Goal: Find specific page/section: Find specific page/section

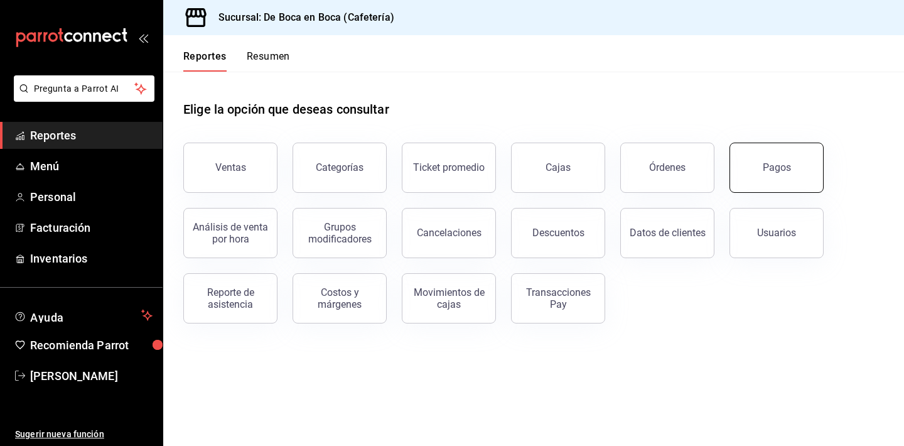
click at [801, 176] on button "Pagos" at bounding box center [776, 167] width 94 height 50
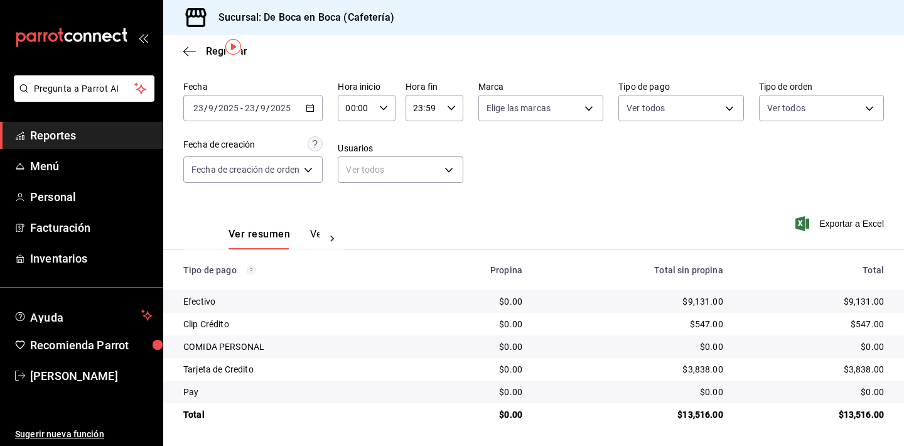
click at [213, 57] on div "Regresar" at bounding box center [533, 51] width 740 height 32
click at [213, 48] on span "Regresar" at bounding box center [226, 51] width 41 height 12
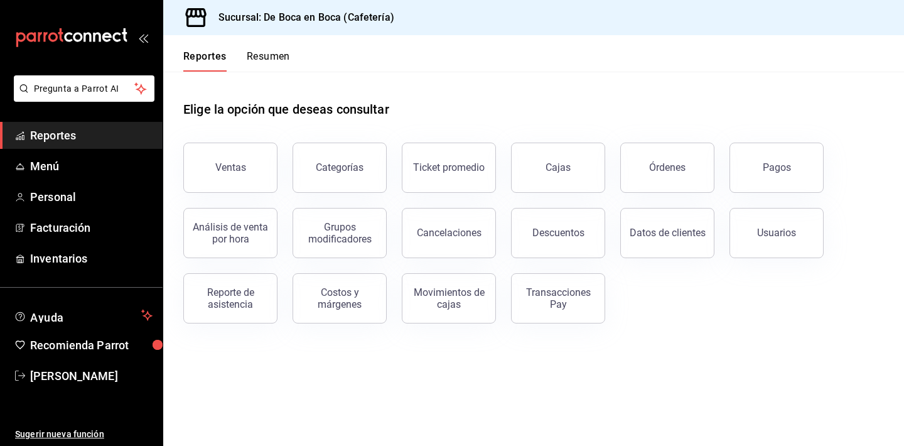
click at [267, 387] on main "Elige la opción que deseas consultar Ventas Categorías Ticket promedio Cajas Ór…" at bounding box center [533, 259] width 740 height 374
click at [761, 167] on button "Pagos" at bounding box center [776, 167] width 94 height 50
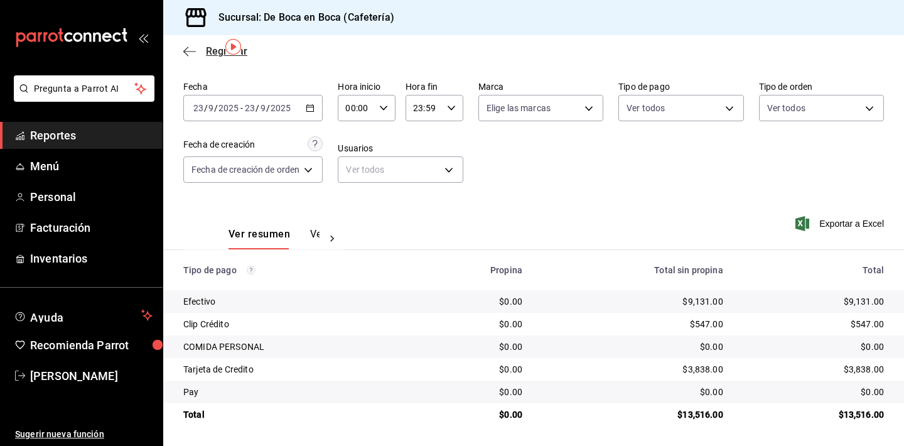
click at [209, 47] on span "Regresar" at bounding box center [226, 51] width 41 height 12
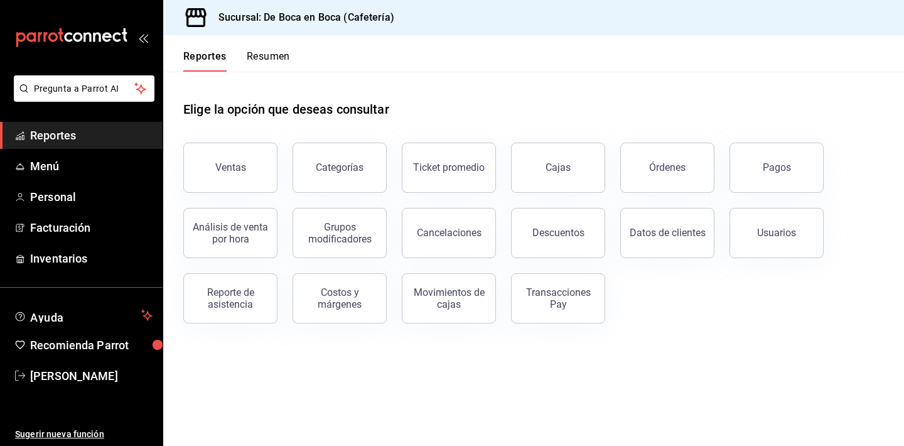
click at [86, 132] on span "Reportes" at bounding box center [91, 135] width 122 height 17
click at [213, 162] on button "Ventas" at bounding box center [230, 167] width 94 height 50
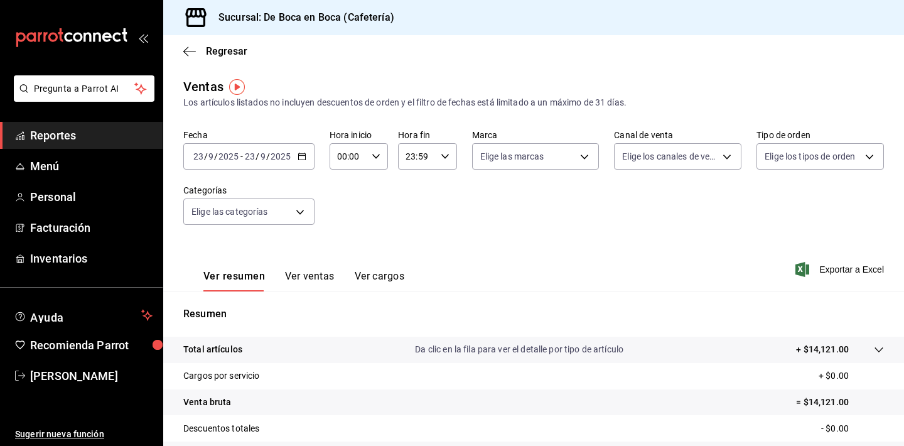
click at [308, 272] on button "Ver ventas" at bounding box center [310, 280] width 50 height 21
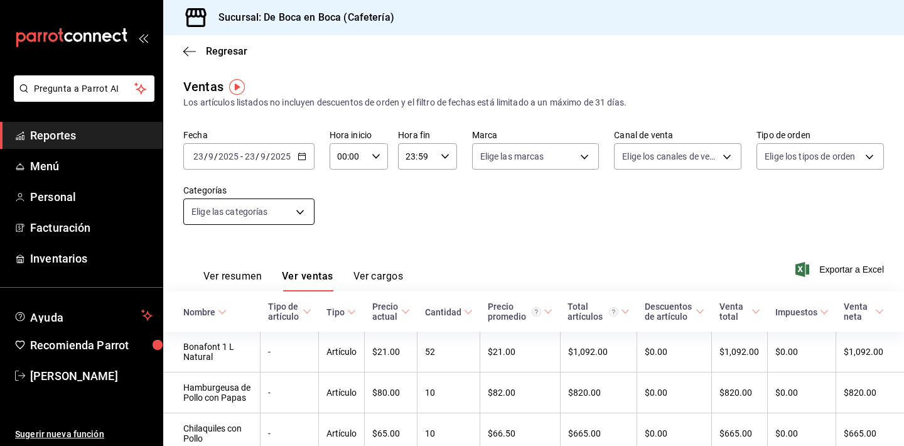
click at [299, 208] on body "Pregunta a Parrot AI Reportes Menú Personal Facturación Inventarios Ayuda Recom…" at bounding box center [452, 223] width 904 height 446
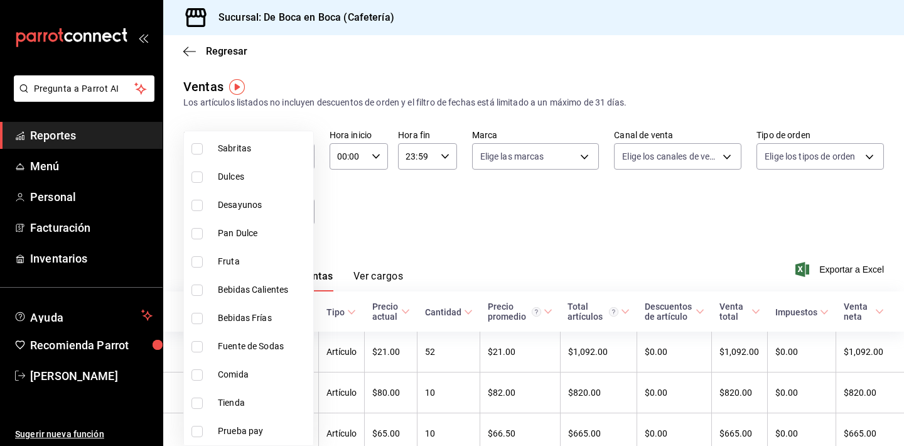
scroll to position [606, 0]
click at [275, 365] on li "Comida" at bounding box center [248, 374] width 129 height 28
type input "853c2384-e6b1-444c-a4a8-4fadd5bdd1f3"
checkbox input "true"
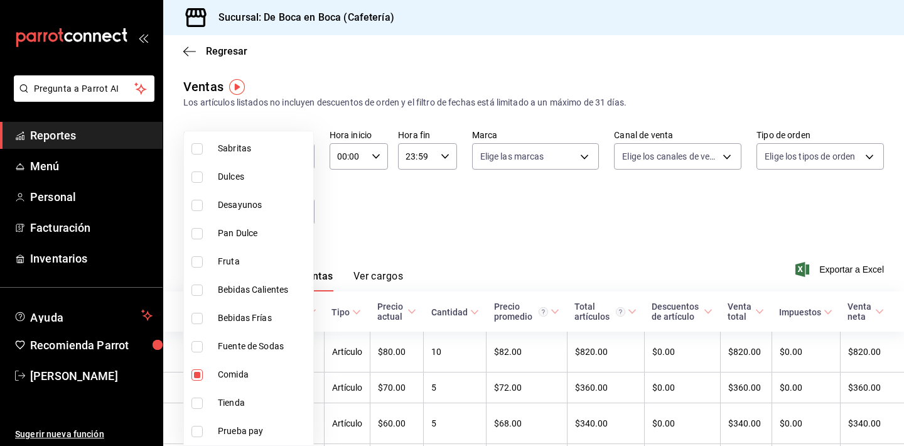
click at [281, 117] on div at bounding box center [452, 223] width 904 height 446
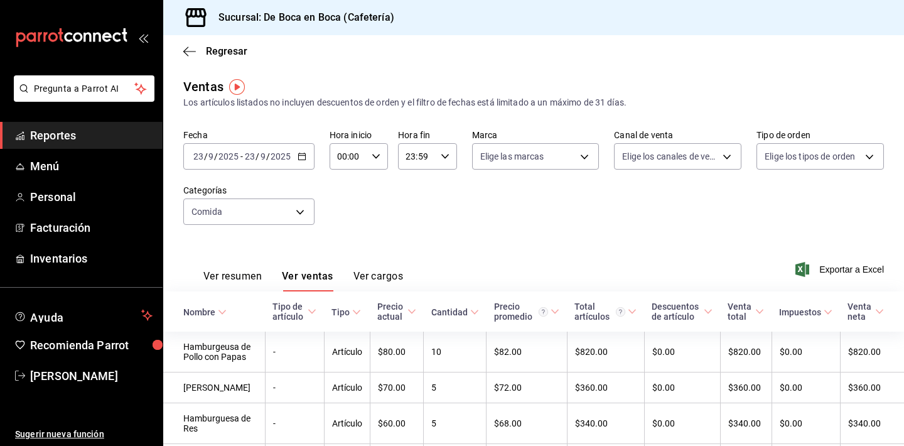
click at [279, 154] on input "2025" at bounding box center [280, 156] width 21 height 10
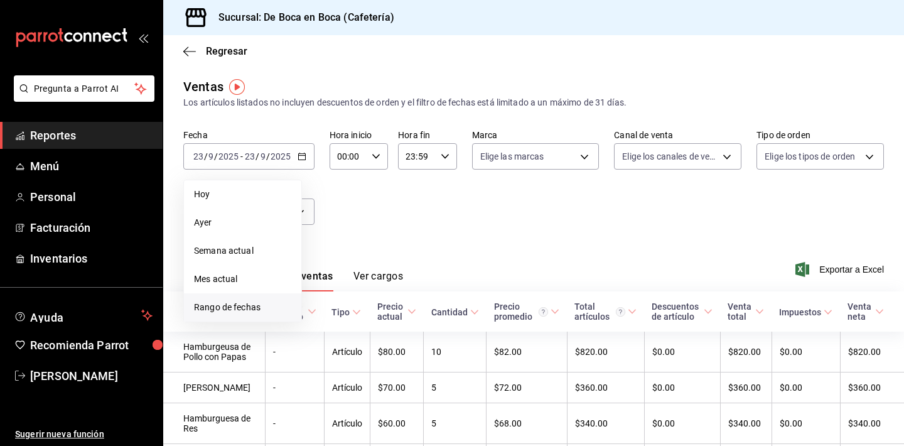
click at [263, 307] on span "Rango de fechas" at bounding box center [242, 307] width 97 height 13
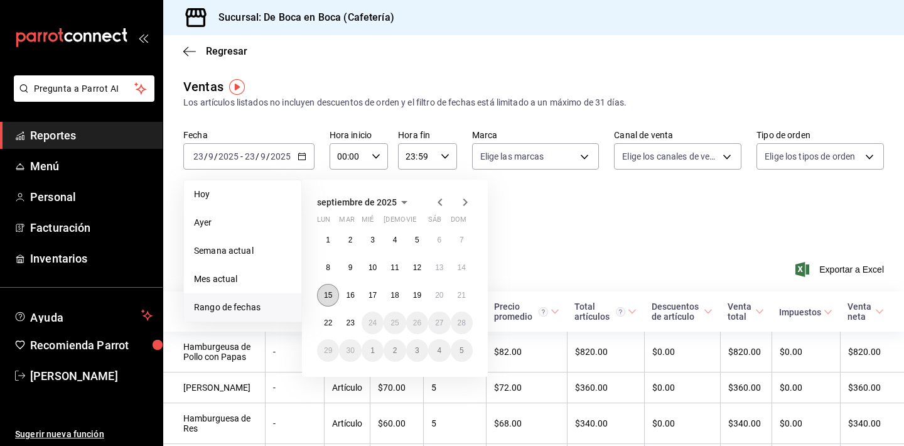
click at [326, 289] on button "15" at bounding box center [328, 295] width 22 height 23
click at [351, 324] on abbr "23" at bounding box center [350, 322] width 8 height 9
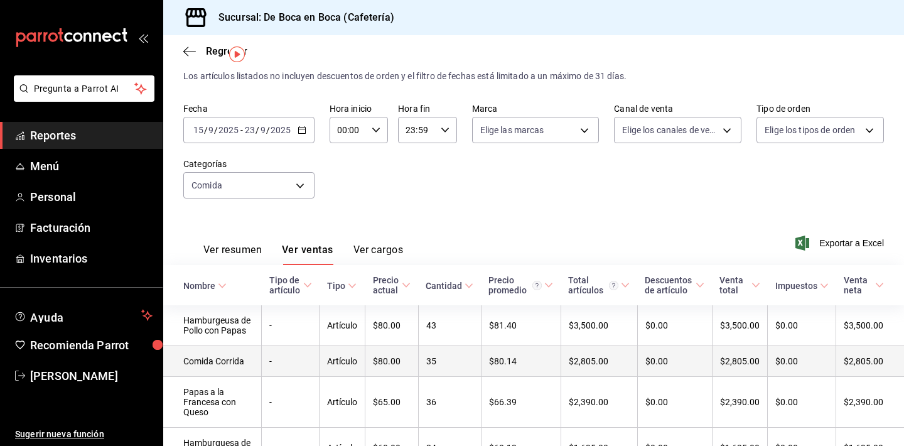
scroll to position [33, 0]
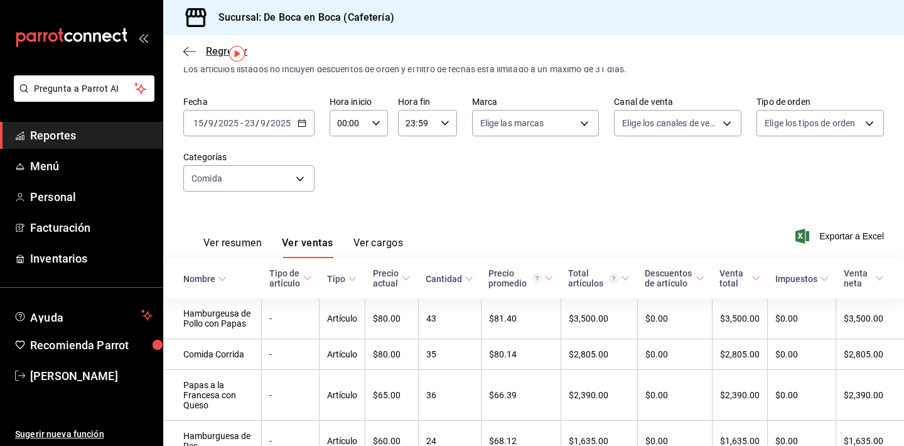
click at [201, 55] on span "Regresar" at bounding box center [215, 51] width 64 height 12
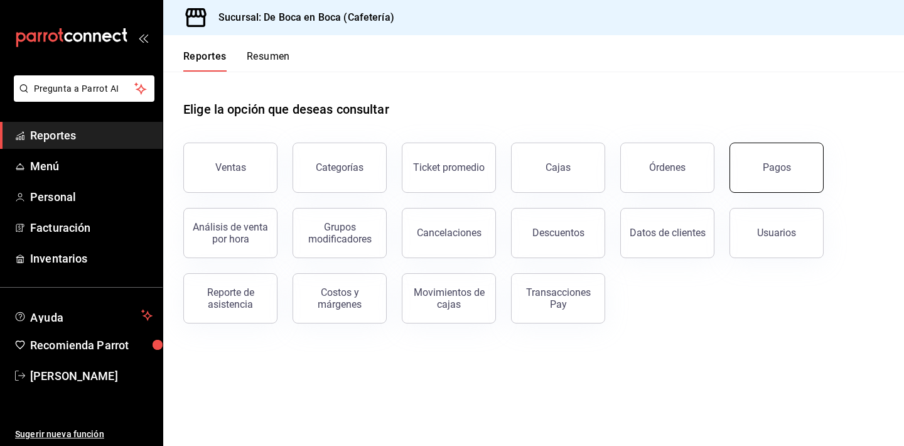
click at [779, 183] on button "Pagos" at bounding box center [776, 167] width 94 height 50
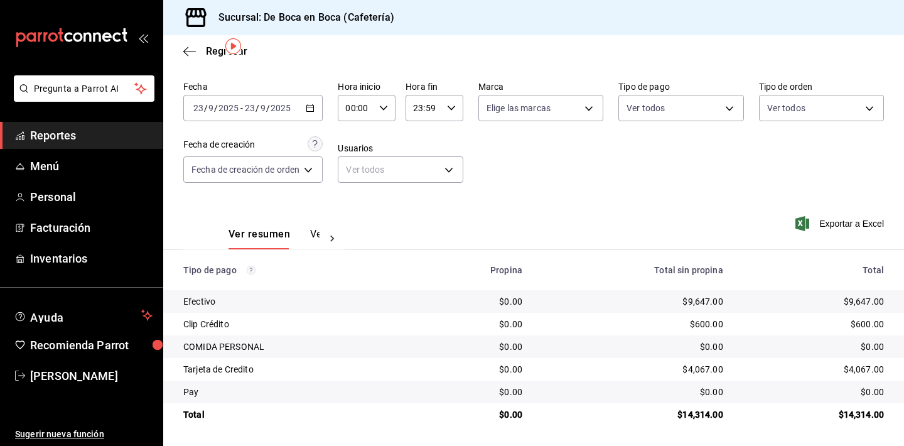
scroll to position [40, 0]
click at [209, 45] on span "Regresar" at bounding box center [226, 51] width 41 height 12
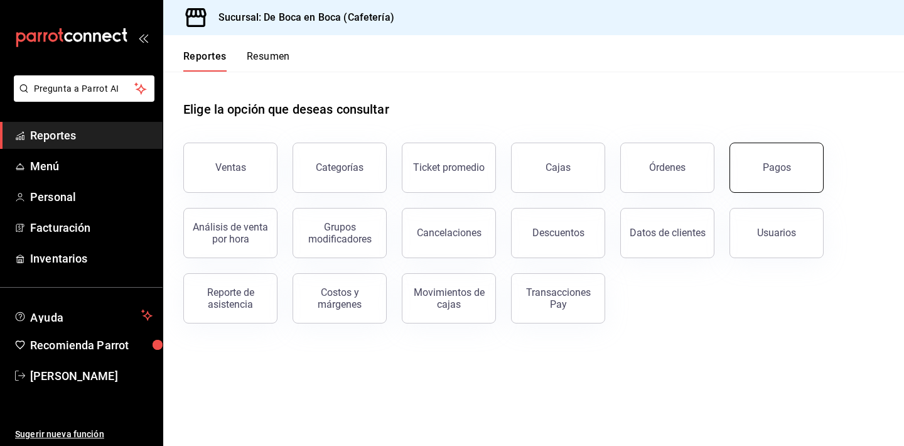
click at [736, 172] on button "Pagos" at bounding box center [776, 167] width 94 height 50
